Goal: Information Seeking & Learning: Check status

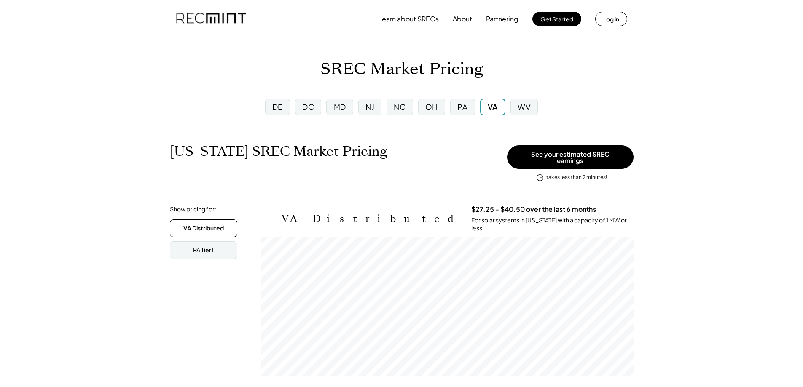
scroll to position [139, 373]
click at [375, 107] on div "NJ" at bounding box center [369, 107] width 23 height 17
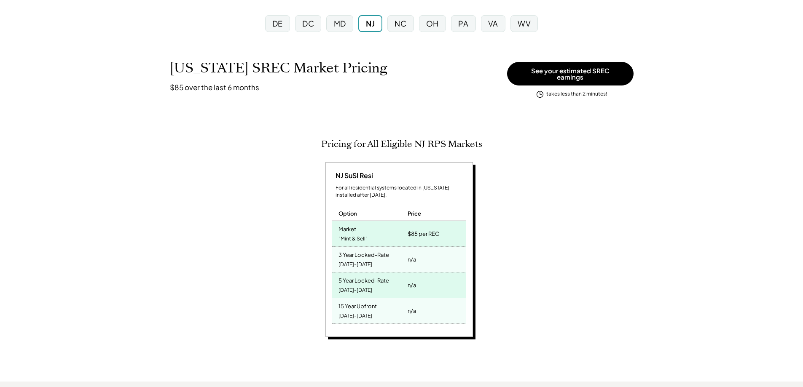
scroll to position [84, 0]
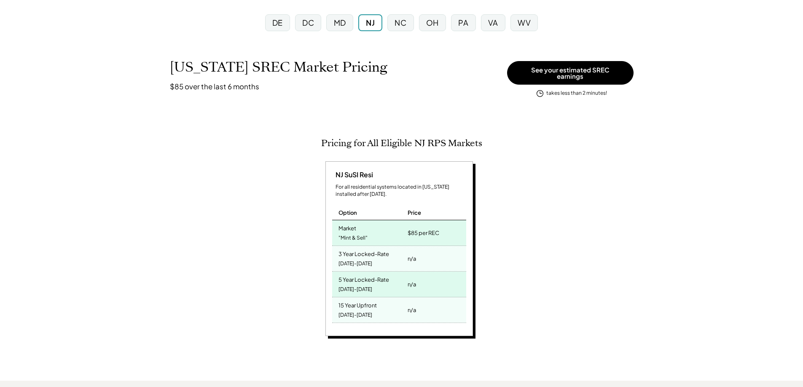
click at [278, 25] on div "DE" at bounding box center [277, 22] width 11 height 11
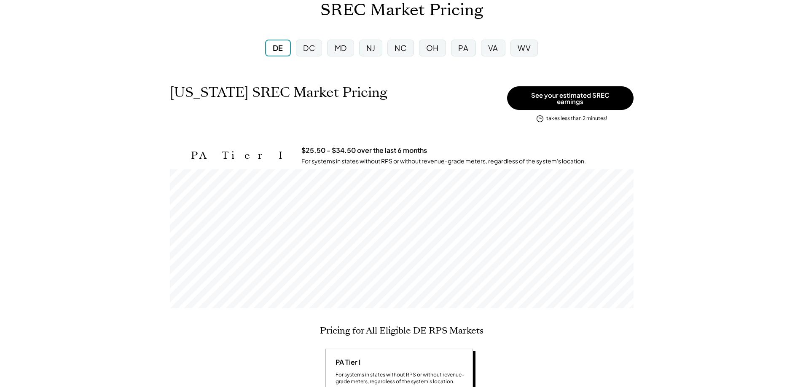
scroll to position [42, 0]
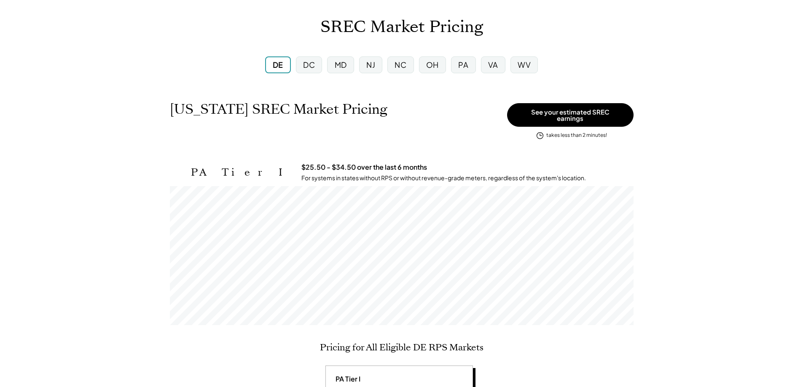
click at [494, 64] on div "VA" at bounding box center [493, 64] width 10 height 11
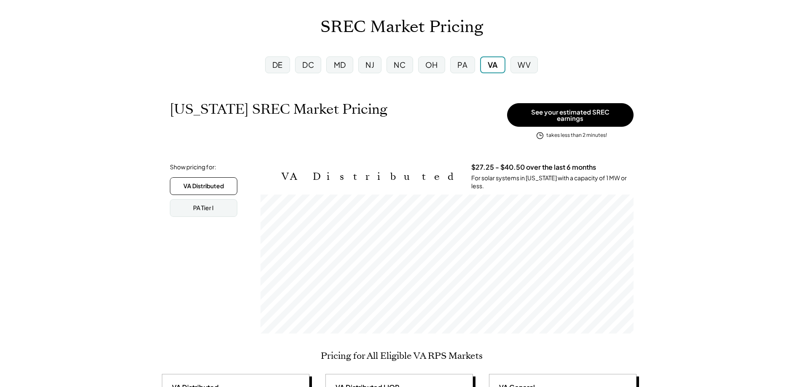
scroll to position [139, 373]
click at [304, 64] on div "DC" at bounding box center [308, 64] width 12 height 11
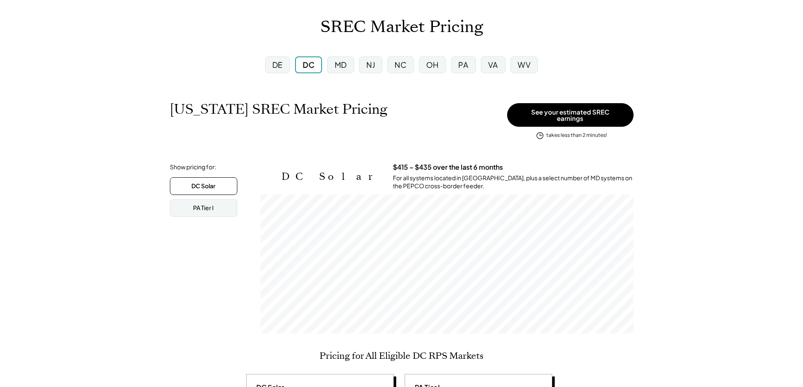
scroll to position [139, 373]
click at [338, 62] on div "MD" at bounding box center [341, 64] width 12 height 11
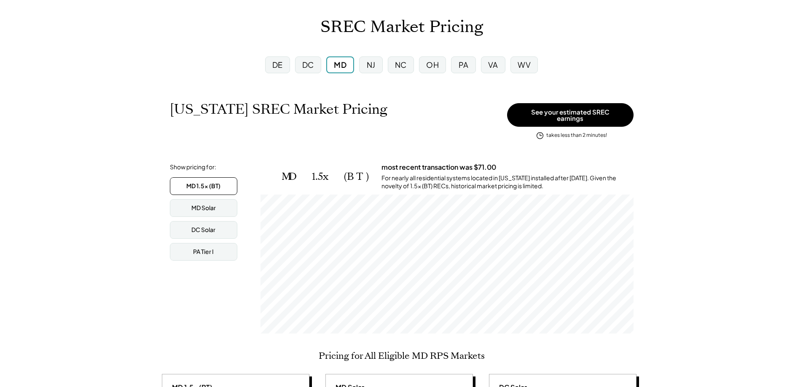
scroll to position [139, 373]
click at [367, 68] on div "NJ" at bounding box center [371, 64] width 9 height 11
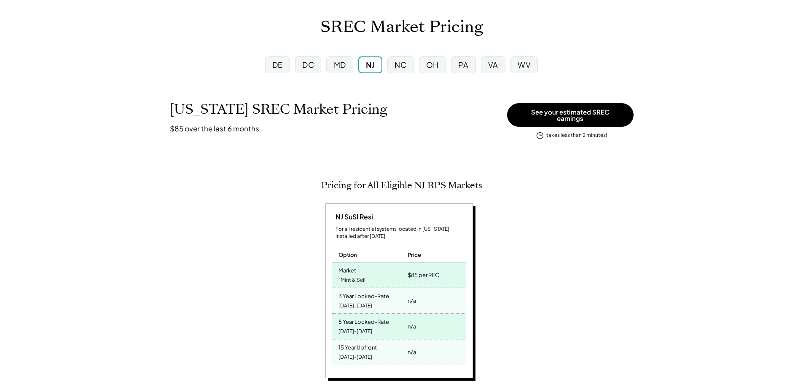
click at [307, 67] on div "DC" at bounding box center [308, 64] width 12 height 11
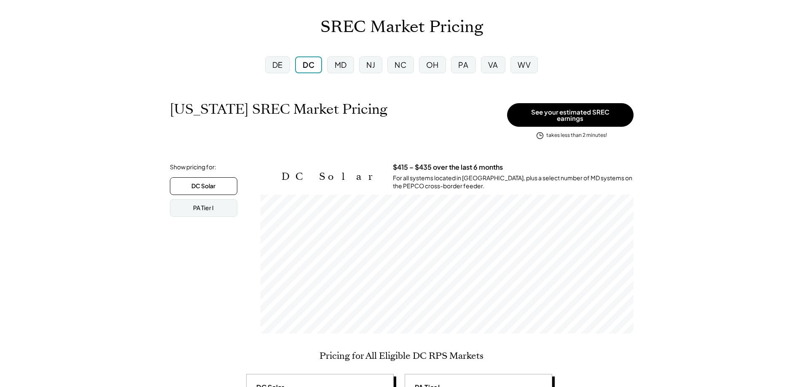
scroll to position [139, 373]
click at [519, 64] on div "WV" at bounding box center [524, 64] width 13 height 11
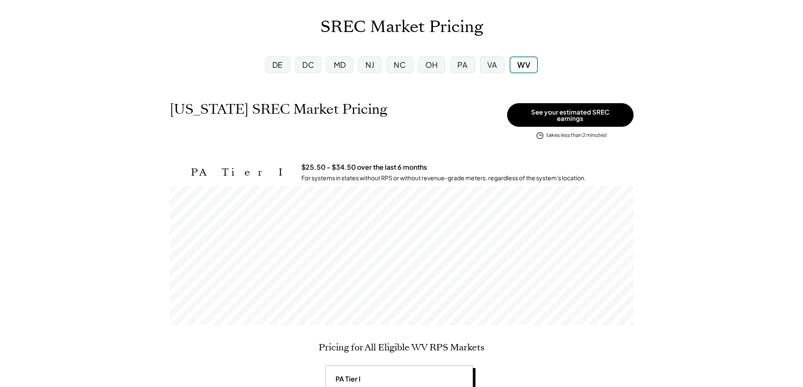
scroll to position [139, 464]
click at [496, 67] on div "VA" at bounding box center [492, 64] width 10 height 11
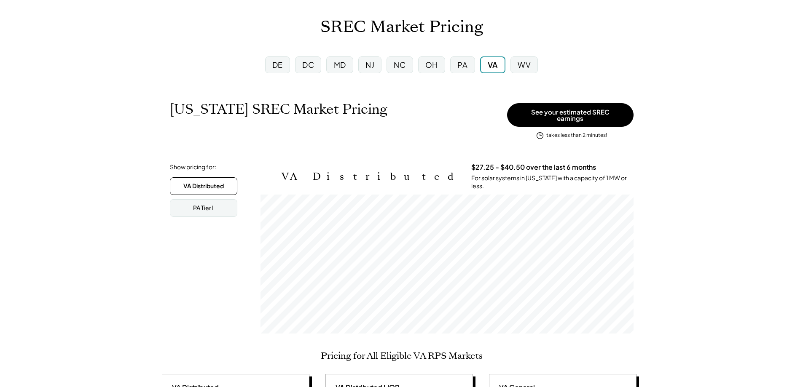
scroll to position [139, 373]
click at [306, 67] on div "DC" at bounding box center [308, 64] width 12 height 11
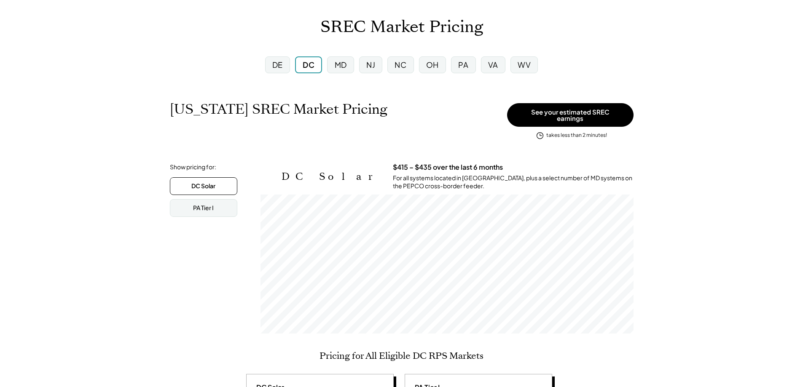
scroll to position [139, 373]
